Goal: Use online tool/utility: Utilize a website feature to perform a specific function

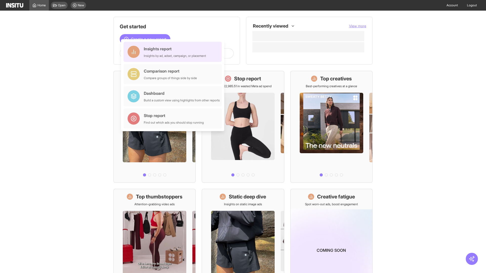
click at [174, 52] on div "Insights report Insights by ad, adset, campaign, or placement" at bounding box center [175, 52] width 62 height 12
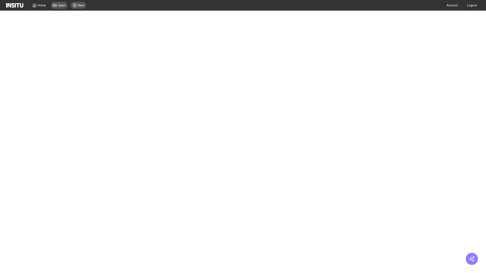
select select "**"
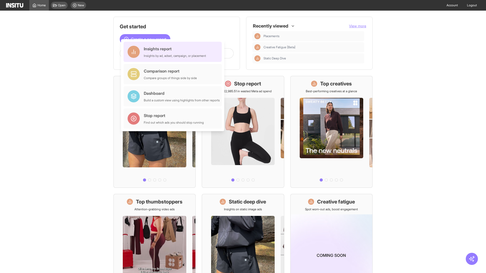
click at [174, 52] on div "Insights report Insights by ad, adset, campaign, or placement" at bounding box center [175, 52] width 62 height 12
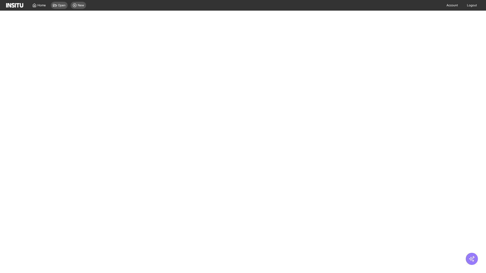
select select "**"
